Goal: Find specific page/section: Find specific page/section

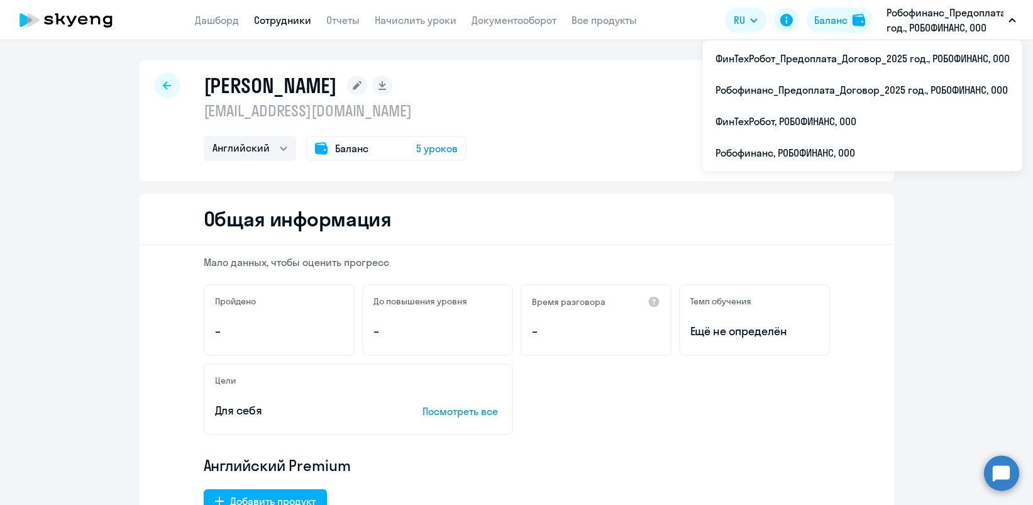
select select "english"
click at [282, 17] on link "Сотрудники" at bounding box center [282, 20] width 57 height 13
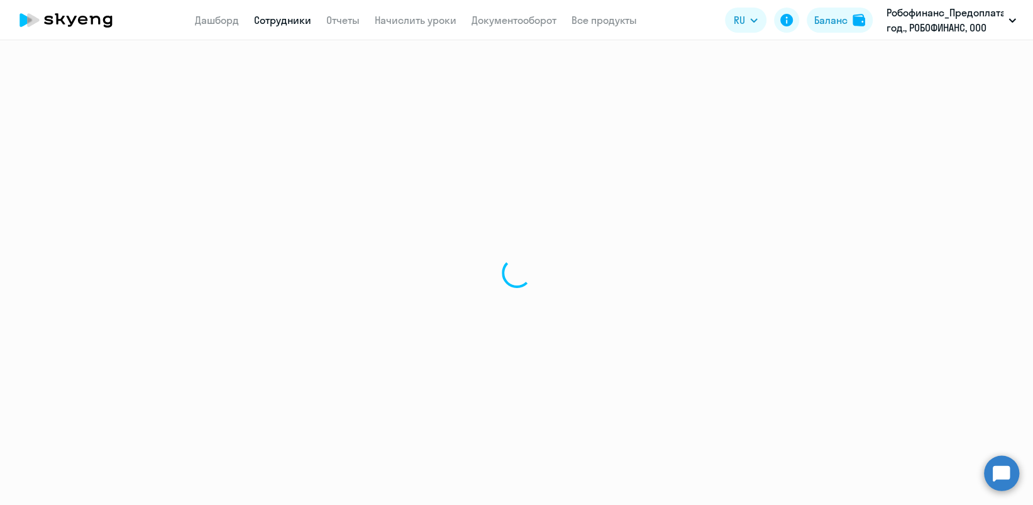
select select "30"
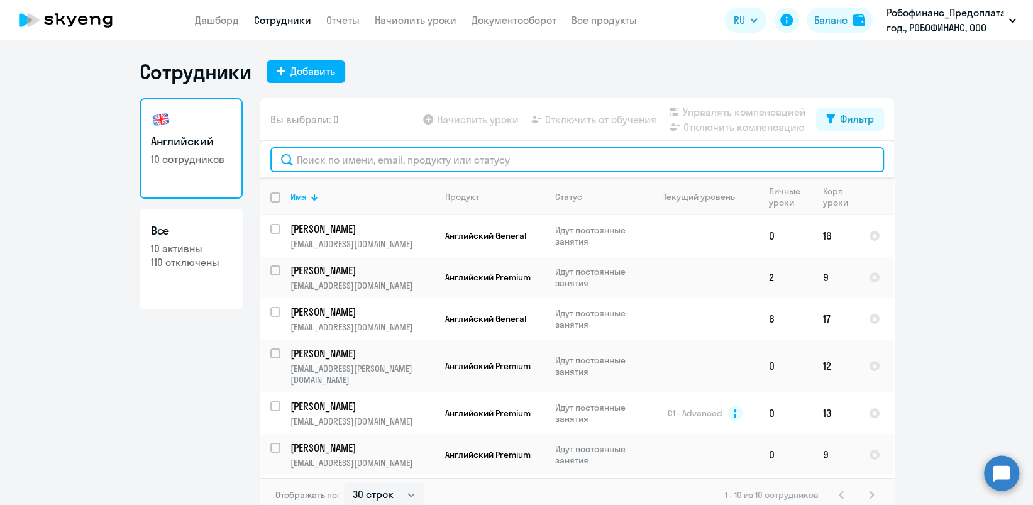
click at [417, 160] on input "text" at bounding box center [577, 159] width 614 height 25
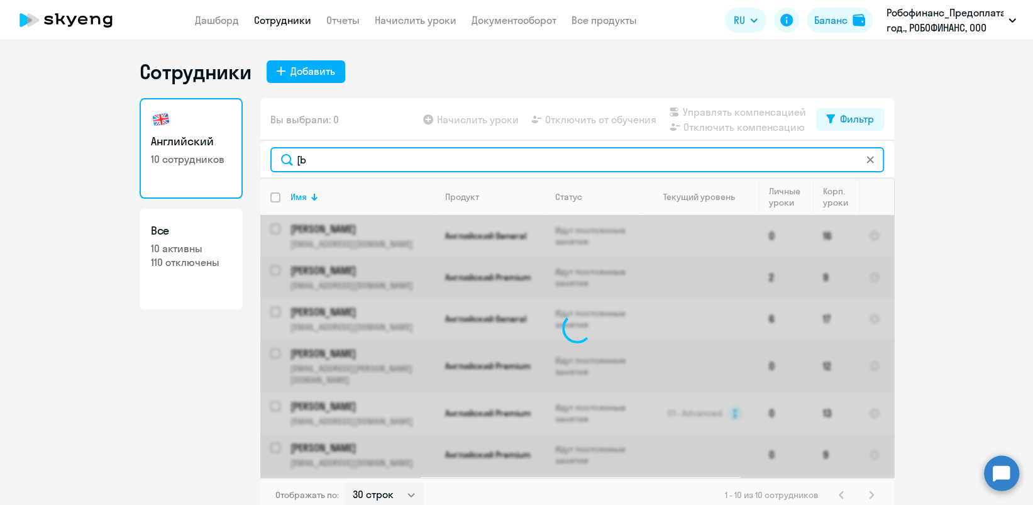
type input "["
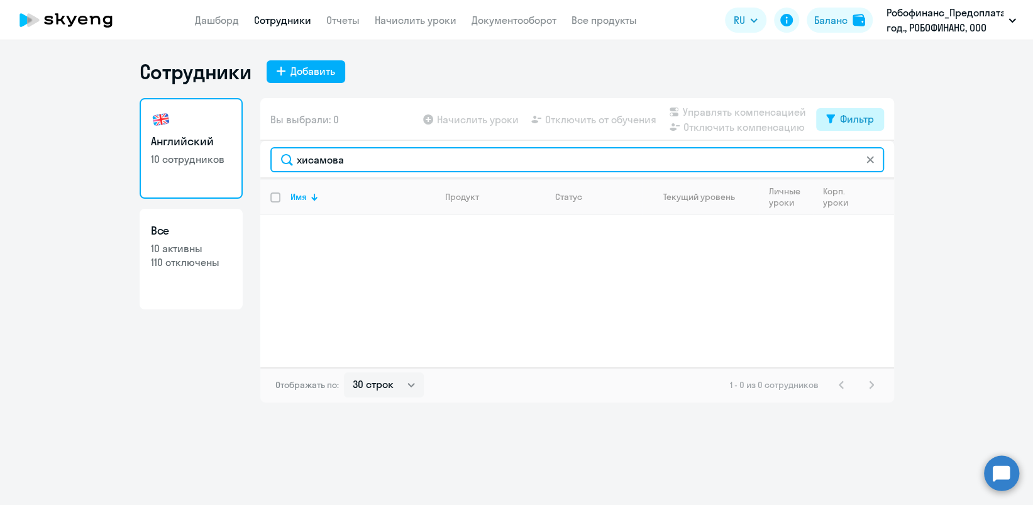
type input "хисамова"
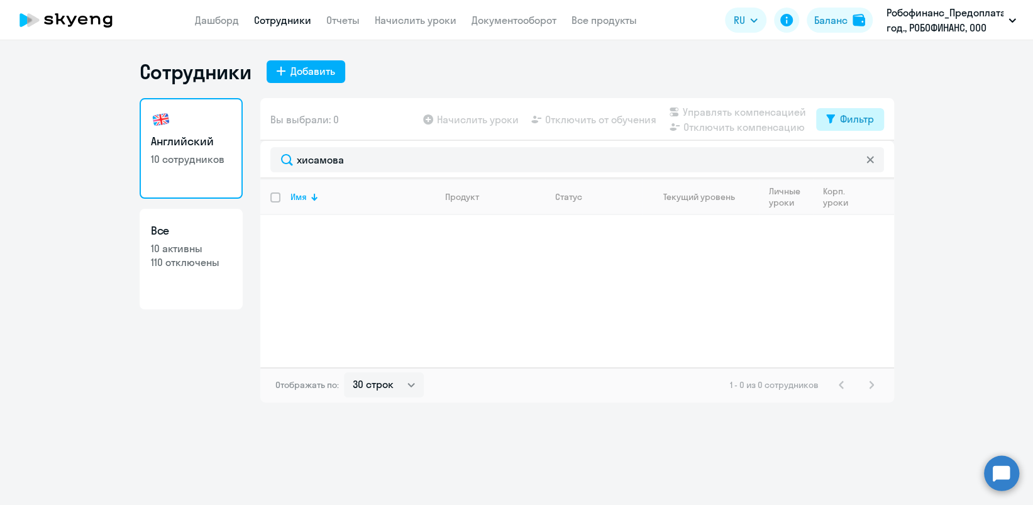
click at [860, 115] on div "Фильтр" at bounding box center [857, 118] width 34 height 15
click at [867, 160] on span at bounding box center [862, 160] width 21 height 13
click at [852, 160] on input "checkbox" at bounding box center [851, 160] width 1 height 1
checkbox input "true"
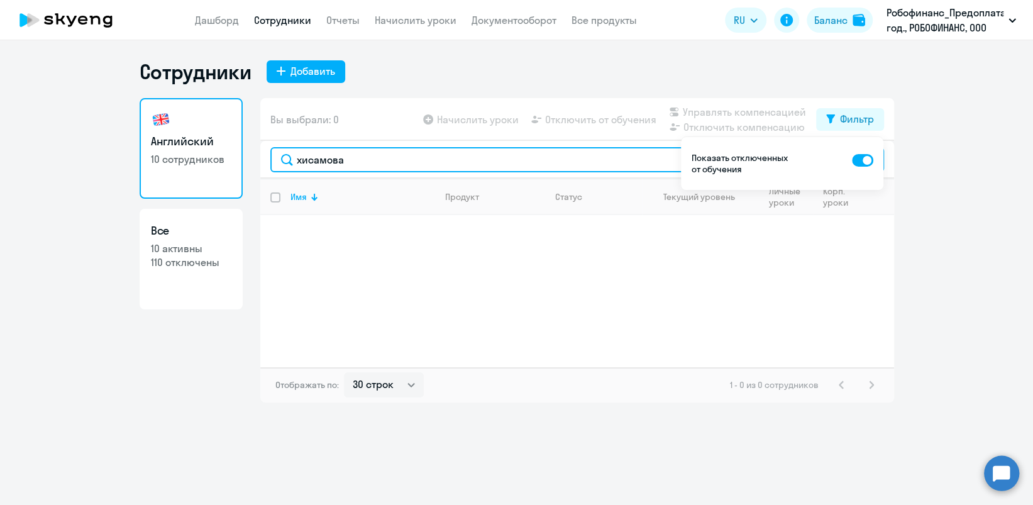
drag, startPoint x: 404, startPoint y: 159, endPoint x: 116, endPoint y: 189, distance: 290.2
click at [116, 189] on ng-component "Сотрудники Добавить Английский 10 сотрудников Все 10 активны 110 отключены Вы в…" at bounding box center [516, 230] width 1033 height 343
type input "[PERSON_NAME]"
